Goal: Information Seeking & Learning: Learn about a topic

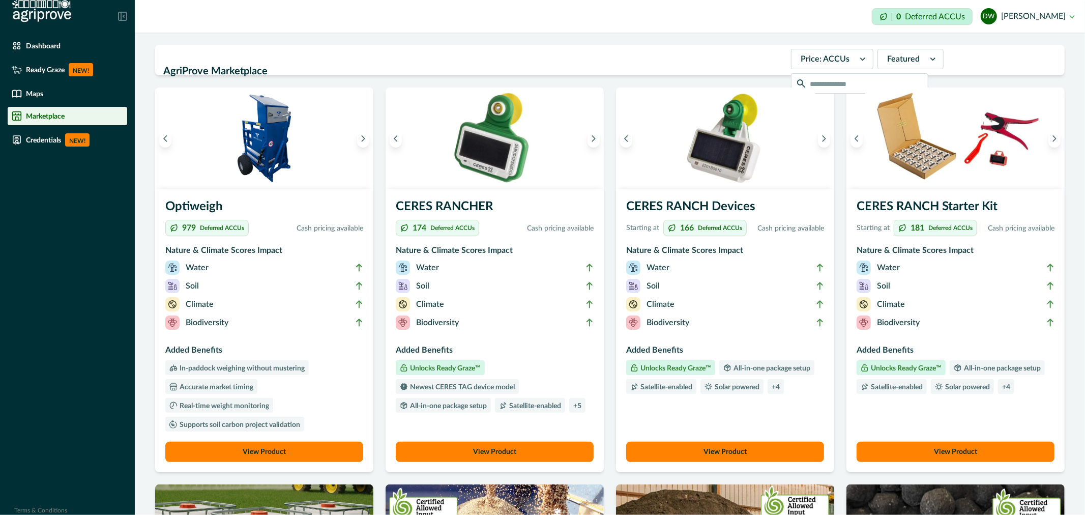
click at [499, 178] on img at bounding box center [495, 138] width 218 height 102
click at [487, 452] on button "View Product" at bounding box center [495, 451] width 198 height 20
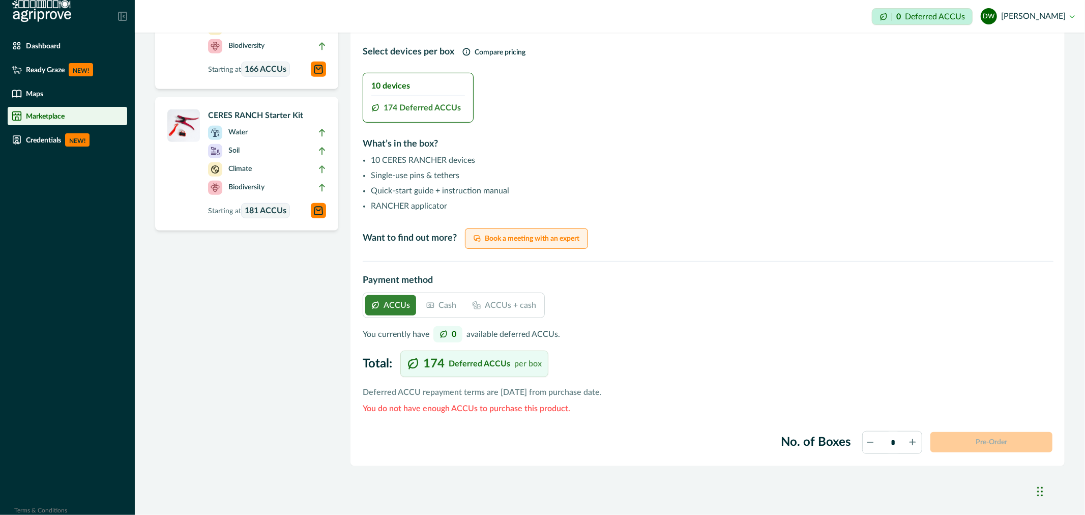
scroll to position [361, 0]
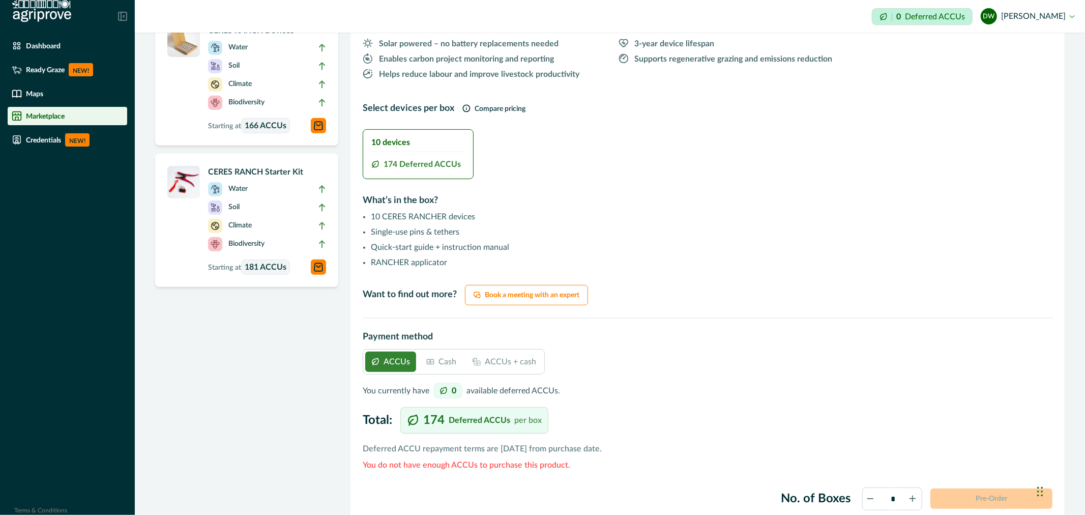
click at [417, 369] on div "ACCUs Cash ACCUs + cash" at bounding box center [454, 361] width 182 height 25
click at [434, 367] on div "Cash" at bounding box center [441, 361] width 42 height 20
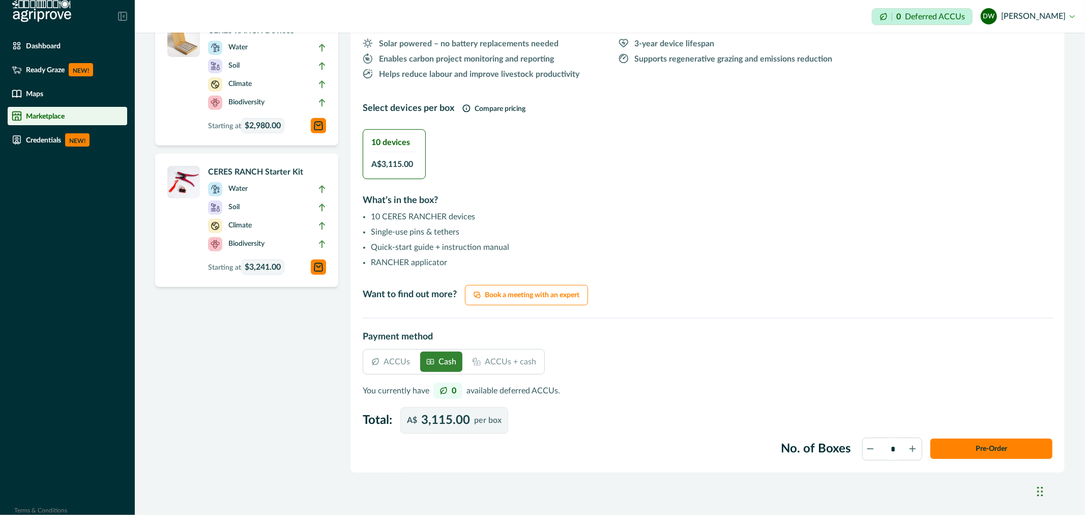
click at [396, 362] on p "ACCUs" at bounding box center [396, 362] width 26 height 12
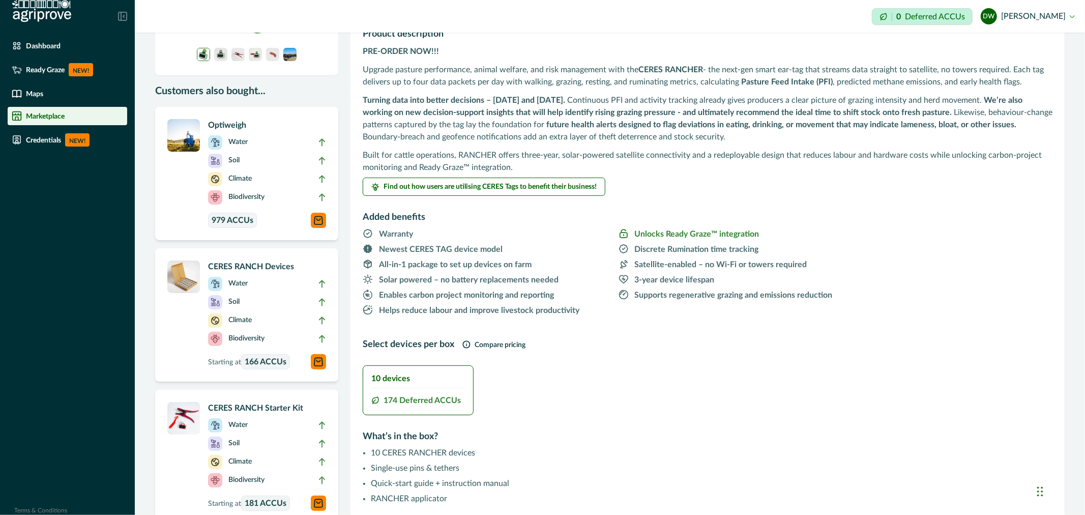
scroll to position [0, 0]
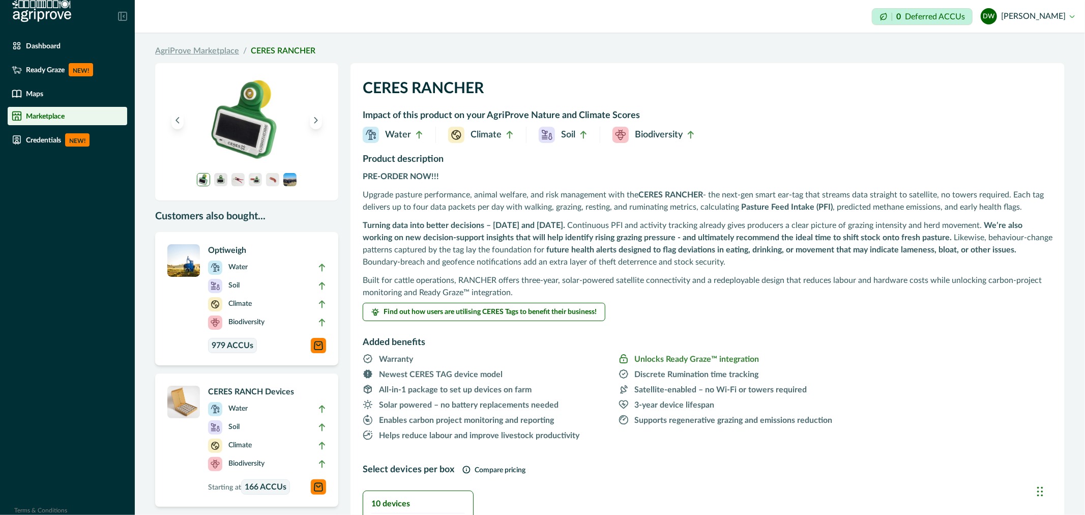
click at [203, 53] on link "AgriProve Marketplace" at bounding box center [197, 51] width 84 height 12
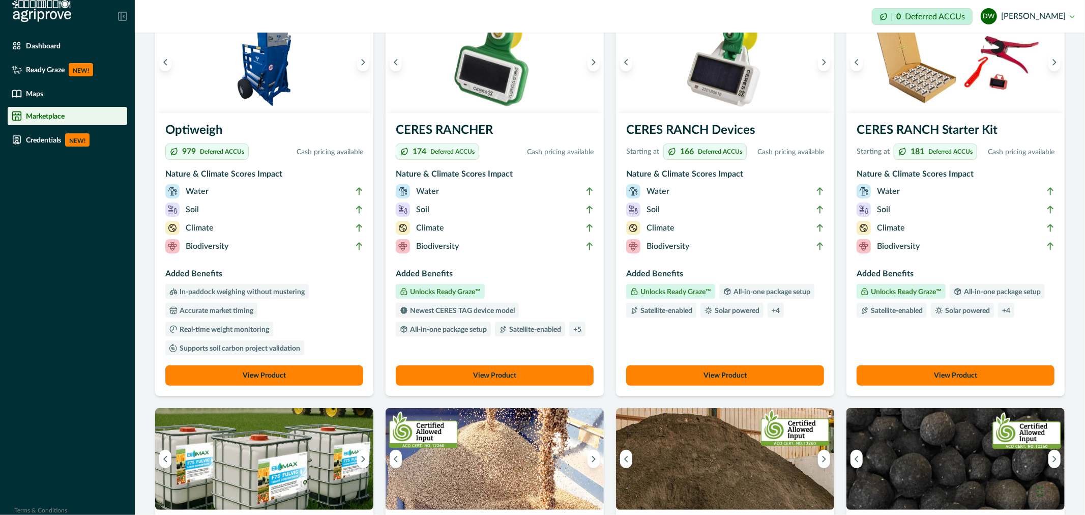
scroll to position [56, 0]
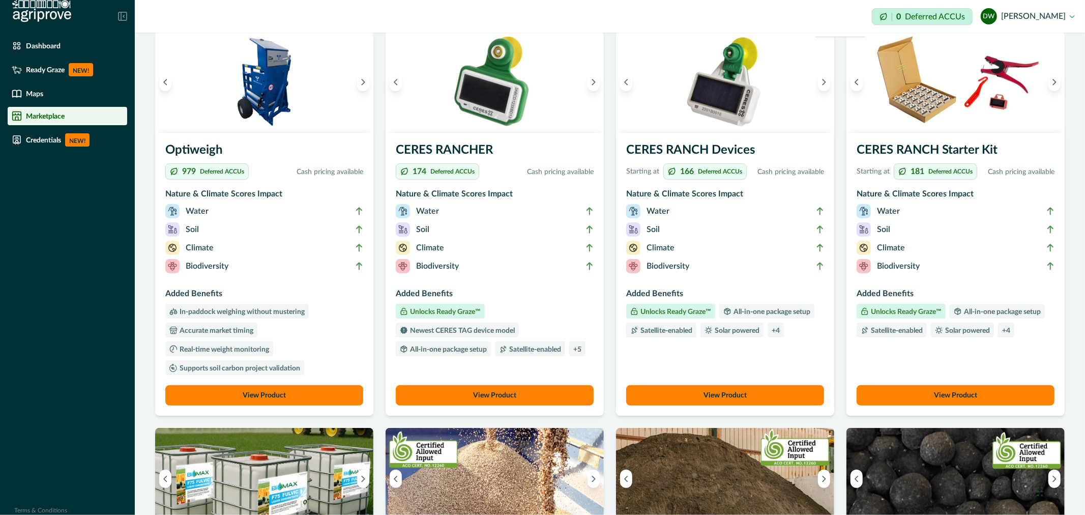
click at [725, 398] on button "View Product" at bounding box center [725, 395] width 198 height 20
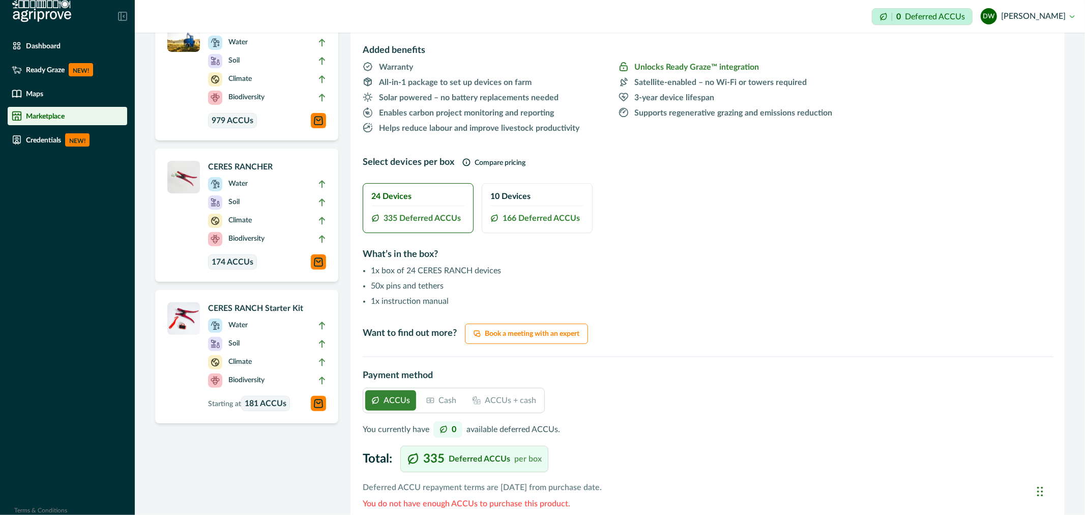
scroll to position [226, 0]
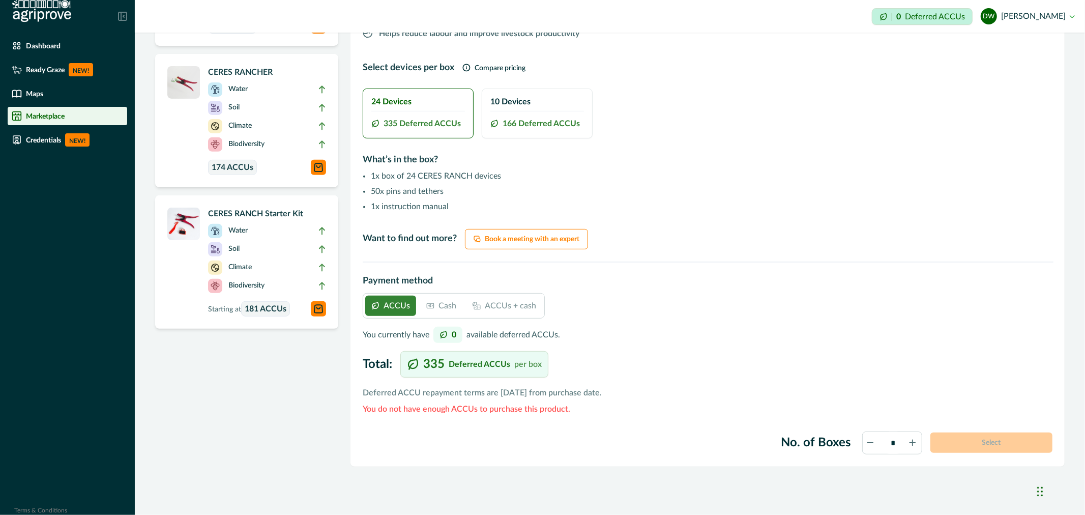
click at [439, 308] on p "Cash" at bounding box center [447, 306] width 18 height 12
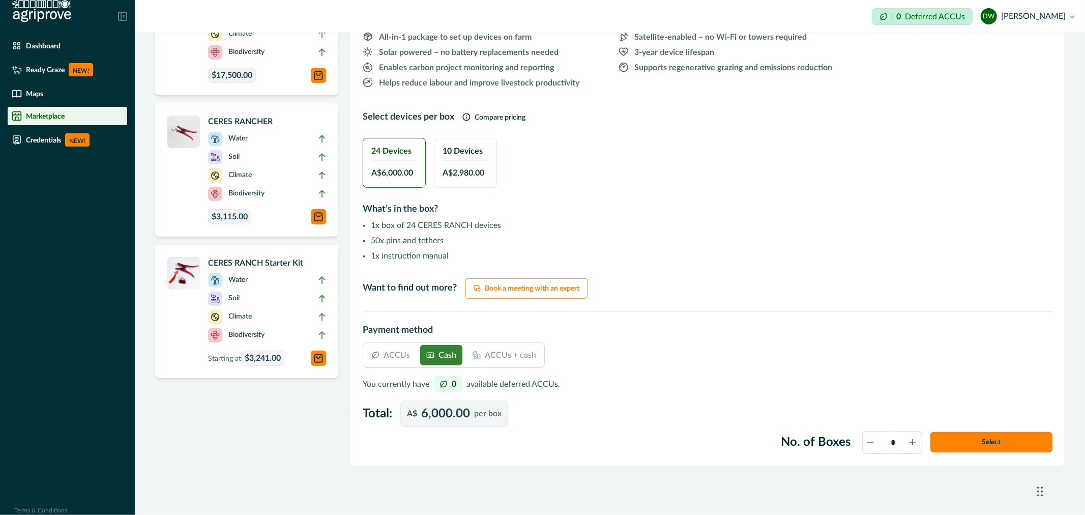
scroll to position [270, 0]
click at [392, 354] on p "ACCUs" at bounding box center [396, 355] width 26 height 12
click at [382, 358] on div "ACCUs" at bounding box center [390, 355] width 51 height 20
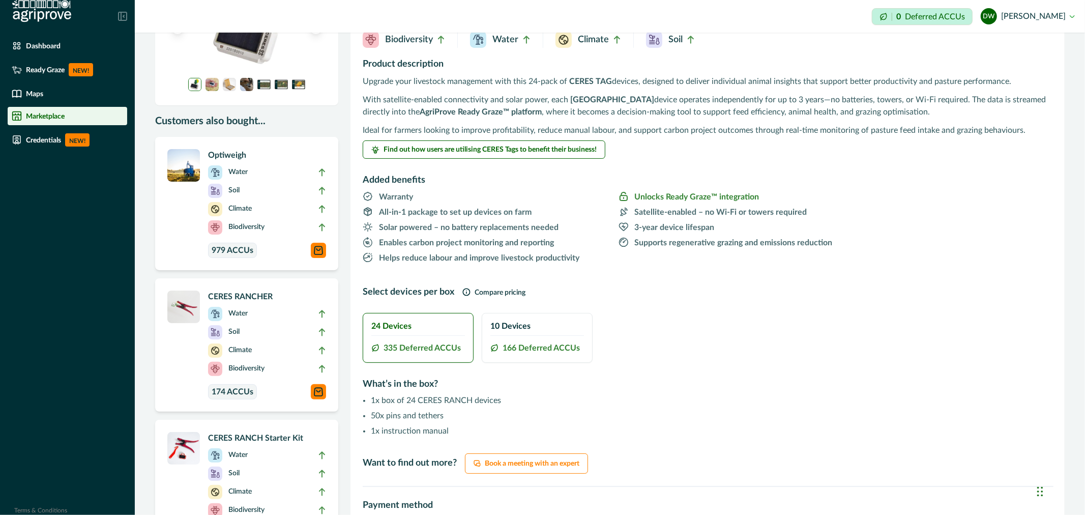
scroll to position [0, 0]
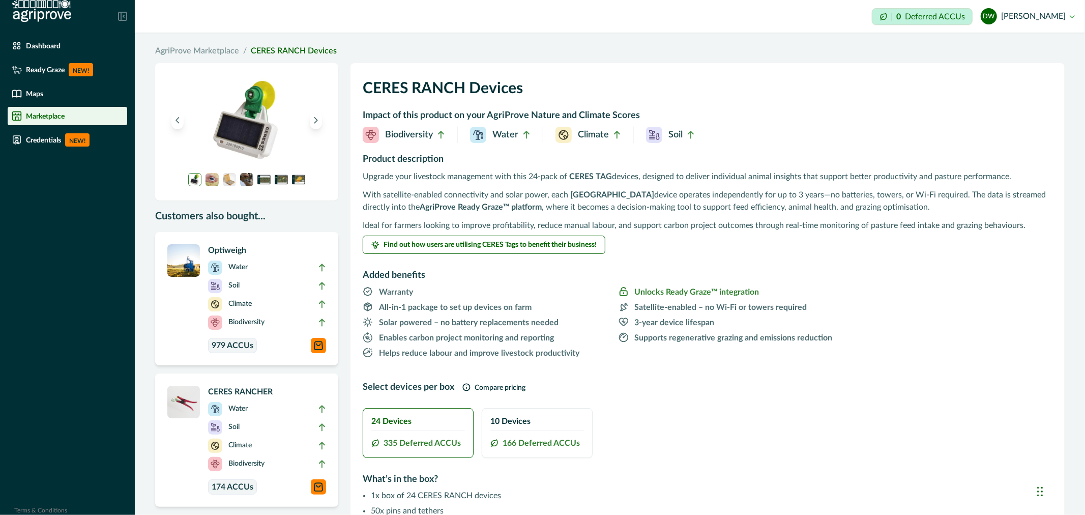
click at [441, 56] on ol "AgriProve Marketplace / CERES RANCH Devices" at bounding box center [609, 51] width 909 height 12
click at [599, 351] on span "Helps reduce labour and improve livestock productivity" at bounding box center [491, 352] width 256 height 13
click at [572, 291] on span "Warranty" at bounding box center [491, 291] width 256 height 13
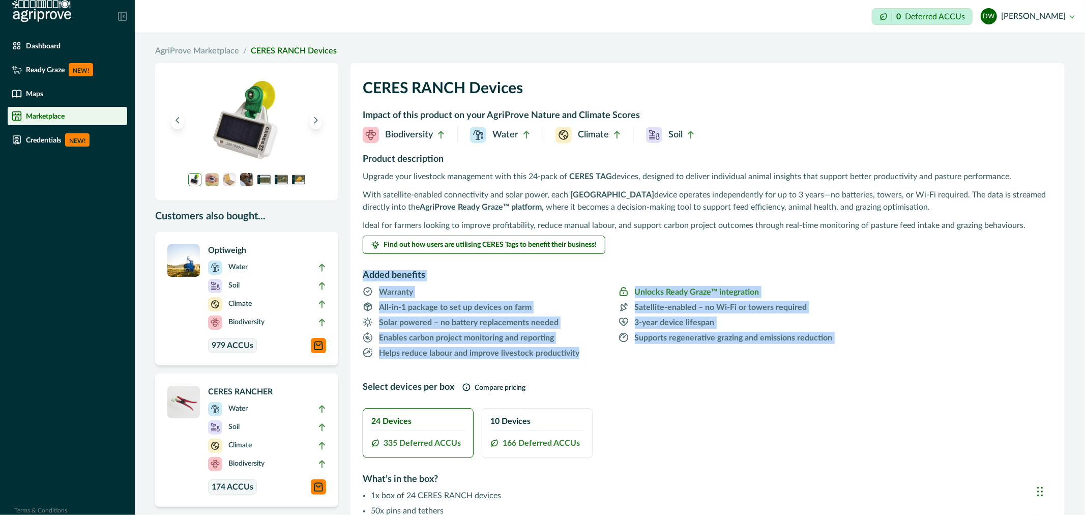
drag, startPoint x: 364, startPoint y: 272, endPoint x: 580, endPoint y: 353, distance: 231.1
click at [580, 353] on div "CERES RANCH Devices Impact of this product on your AgriProve Nature and Climate…" at bounding box center [707, 424] width 714 height 723
click at [597, 356] on span "Helps reduce labour and improve livestock productivity" at bounding box center [491, 352] width 256 height 13
drag, startPoint x: 364, startPoint y: 273, endPoint x: 612, endPoint y: 370, distance: 266.5
click at [612, 370] on div "CERES RANCH Devices Impact of this product on your AgriProve Nature and Climate…" at bounding box center [707, 424] width 714 height 723
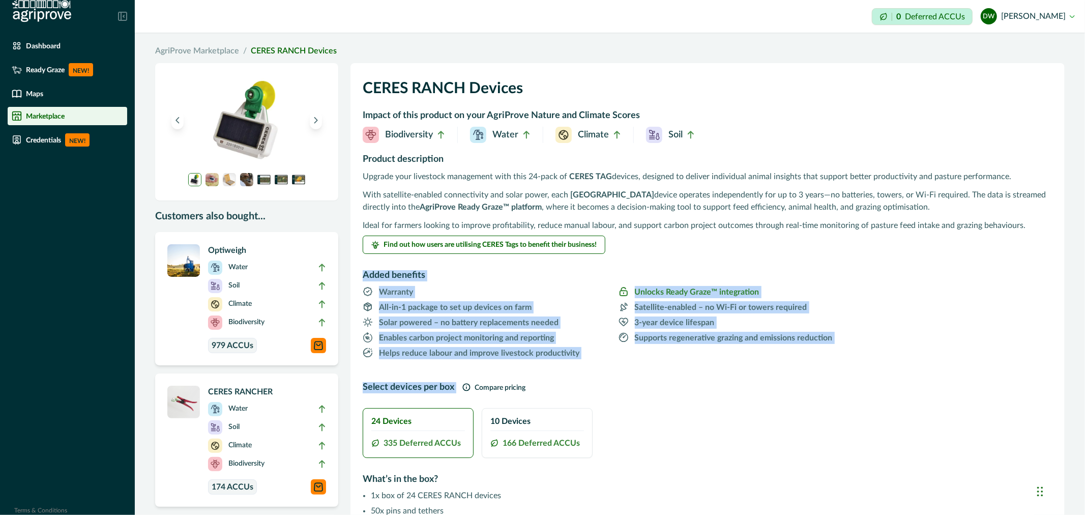
click at [613, 367] on ul "Warranty Unlocks Ready Graze™ integration All-in-1 package to set up devices on…" at bounding box center [617, 327] width 509 height 84
